Goal: Check status: Check status

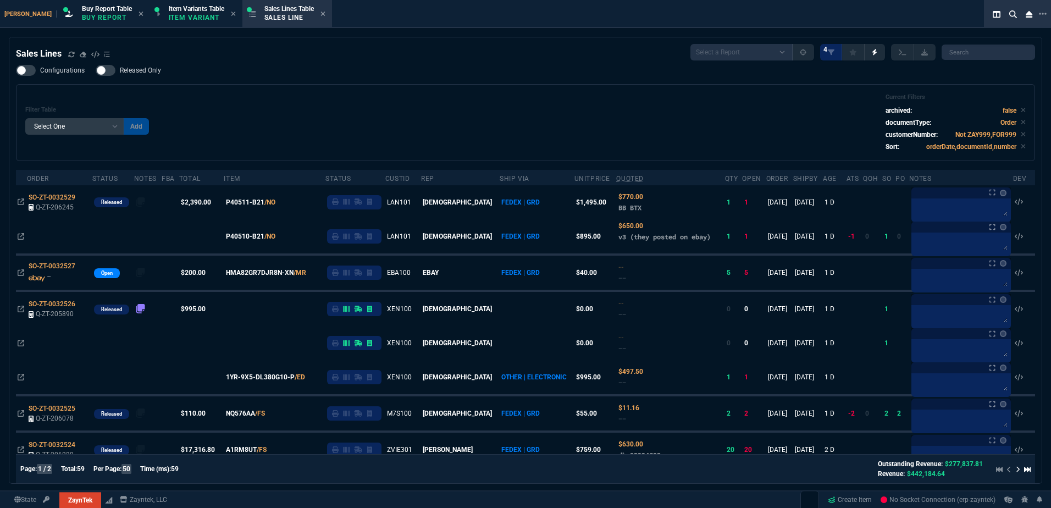
select select "1: BROV"
select select
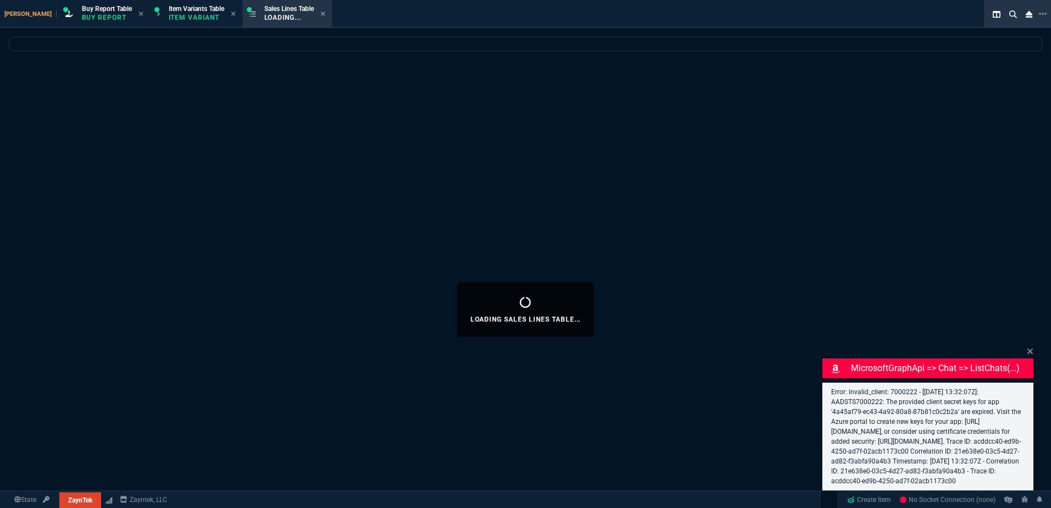
select select "1: BROV"
select select
